Goal: Navigation & Orientation: Find specific page/section

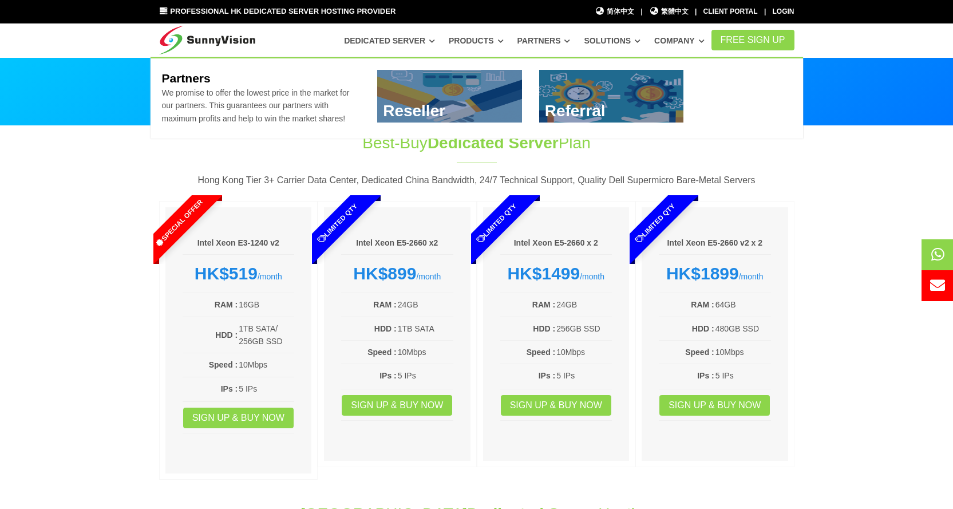
click at [571, 35] on link "Partners" at bounding box center [543, 40] width 53 height 21
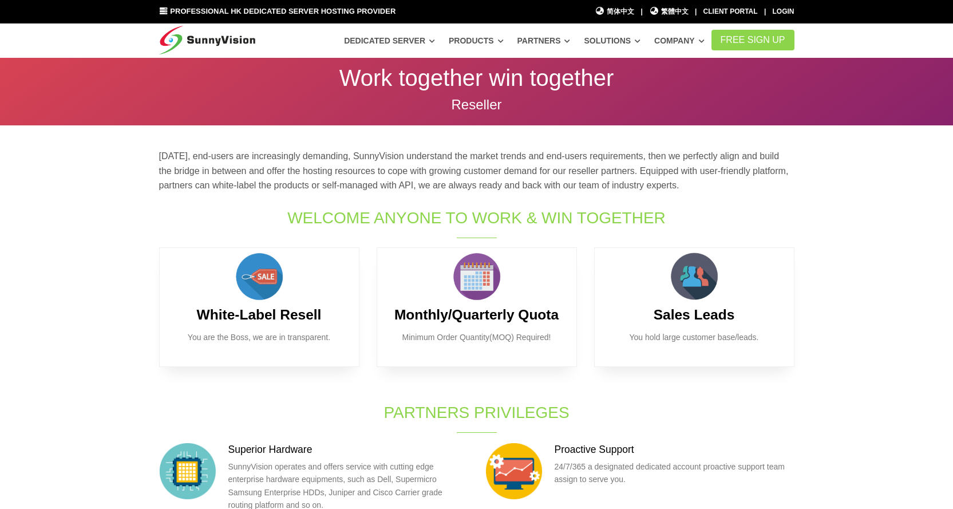
drag, startPoint x: 0, startPoint y: 0, endPoint x: 622, endPoint y: 40, distance: 623.5
click at [622, 40] on link "Solutions" at bounding box center [612, 40] width 57 height 21
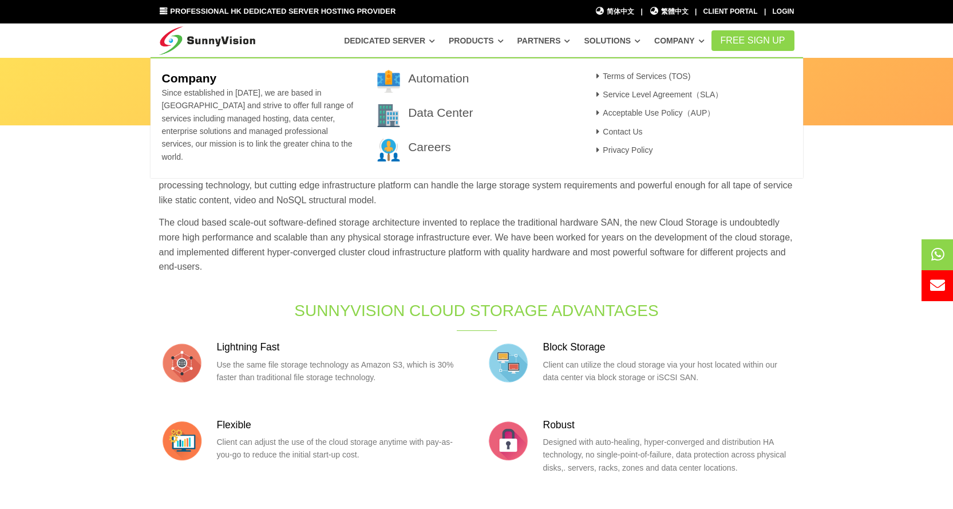
click at [704, 46] on link "Company" at bounding box center [679, 40] width 50 height 21
